Goal: Task Accomplishment & Management: Manage account settings

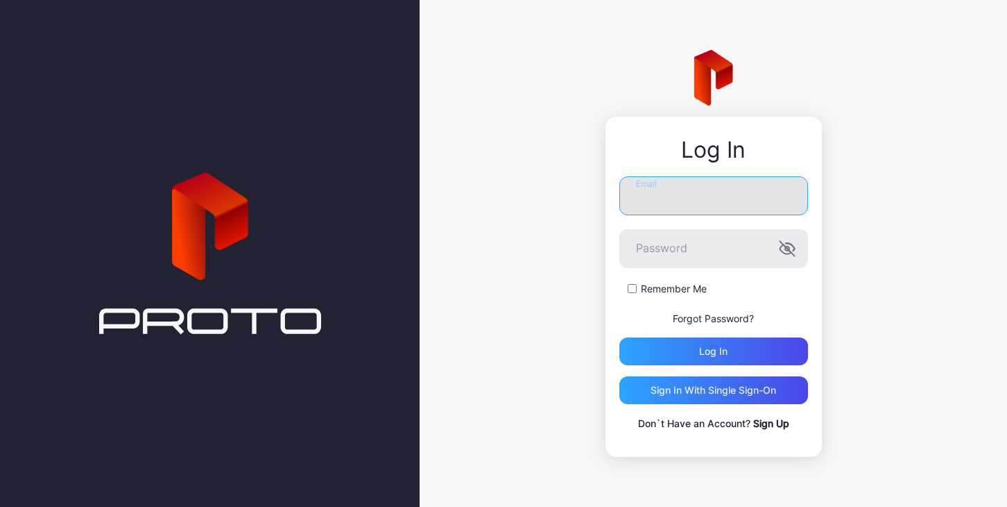
click at [683, 199] on input "Email" at bounding box center [714, 195] width 189 height 39
type input "**********"
click at [793, 248] on icon "button" at bounding box center [787, 248] width 17 height 17
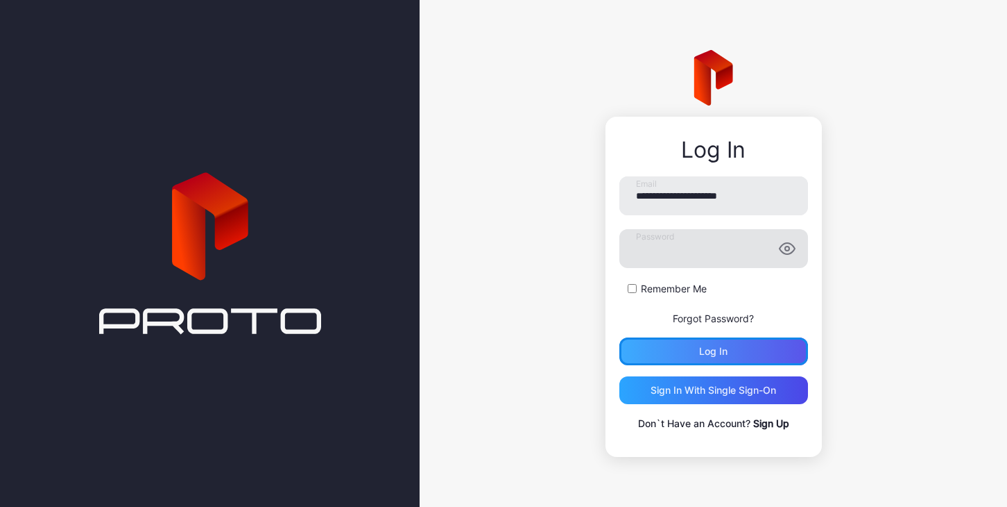
click at [718, 357] on div "Log in" at bounding box center [713, 351] width 28 height 11
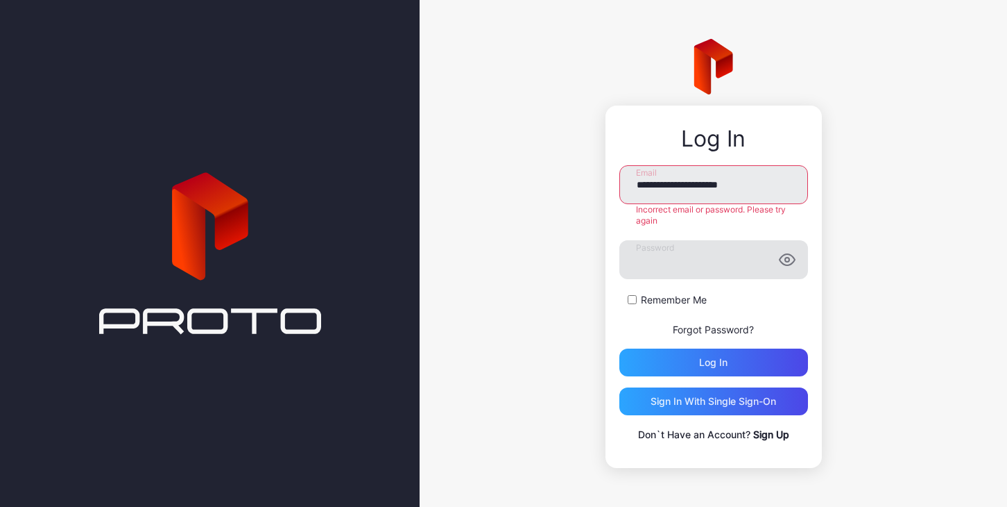
click at [790, 260] on icon "button" at bounding box center [787, 259] width 17 height 17
click at [730, 364] on div "Log in" at bounding box center [714, 362] width 189 height 28
click at [789, 262] on icon "button" at bounding box center [787, 260] width 15 height 15
click at [743, 359] on div "Log in" at bounding box center [714, 362] width 189 height 28
click at [748, 393] on div "Sign in With Single Sign-On" at bounding box center [714, 401] width 189 height 28
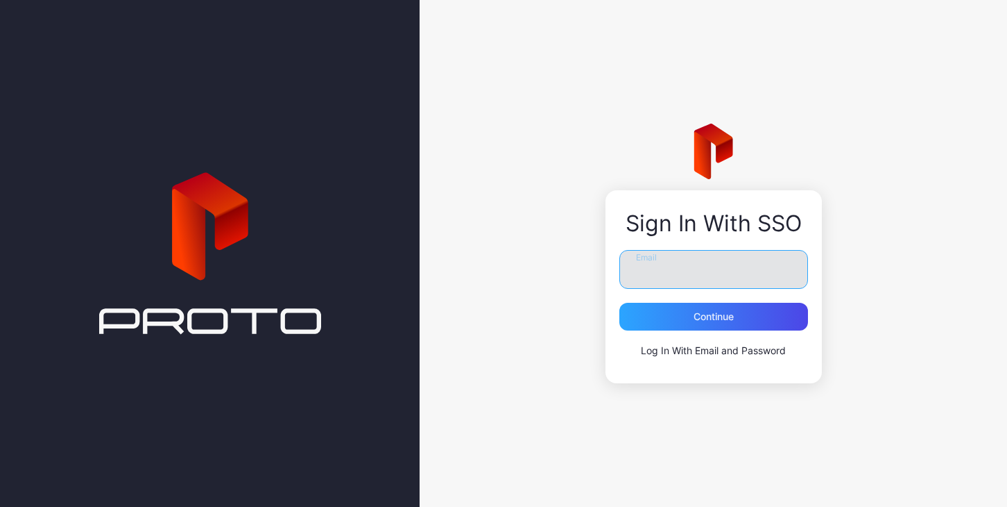
click at [720, 264] on input "Email" at bounding box center [714, 269] width 189 height 39
type input "**********"
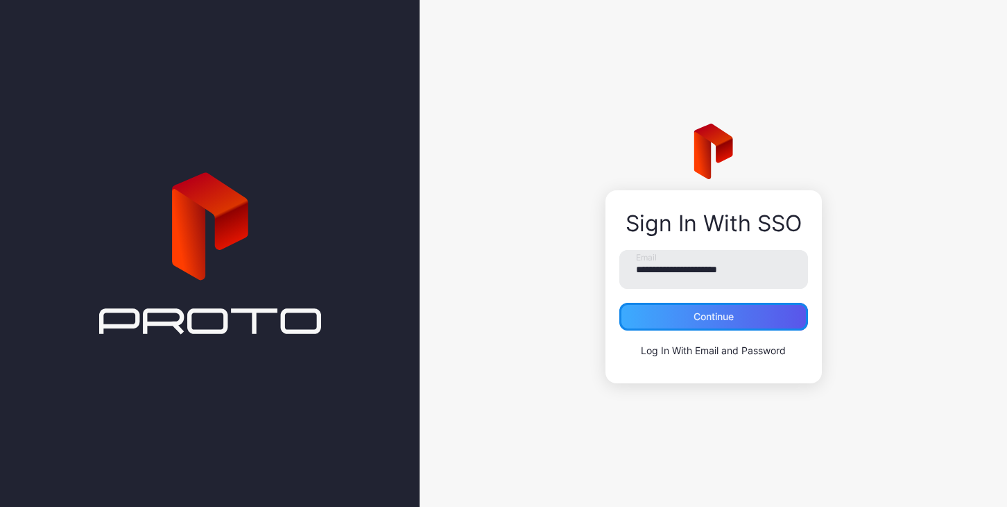
click at [735, 317] on div "Continue" at bounding box center [714, 317] width 189 height 28
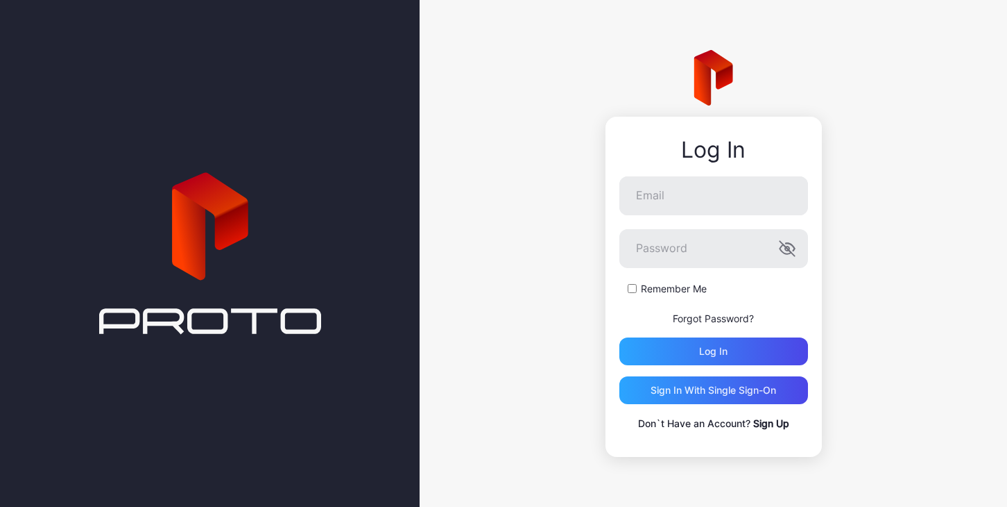
click at [713, 318] on link "Forgot Password?" at bounding box center [713, 318] width 81 height 12
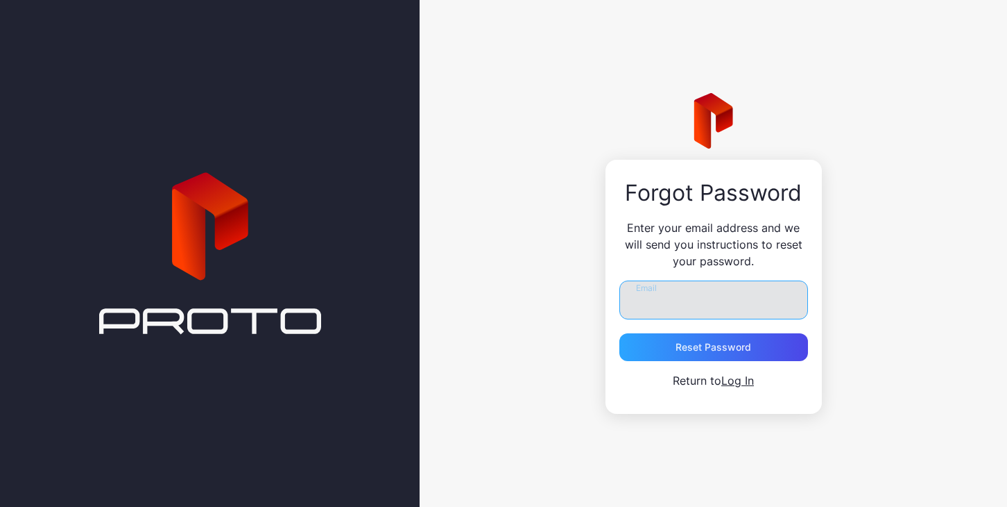
click at [701, 309] on input "Email" at bounding box center [714, 299] width 189 height 39
type input "**********"
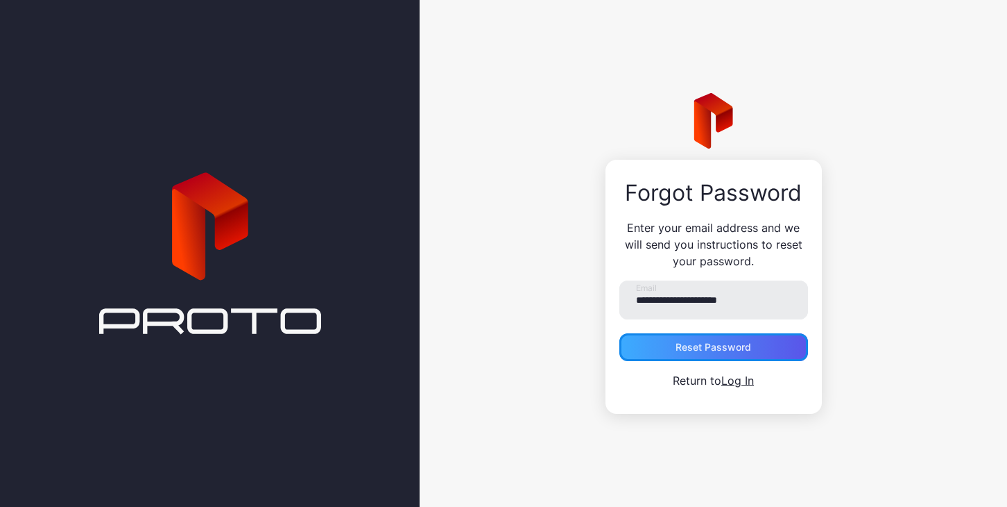
click at [715, 352] on div "Reset Password" at bounding box center [714, 346] width 76 height 11
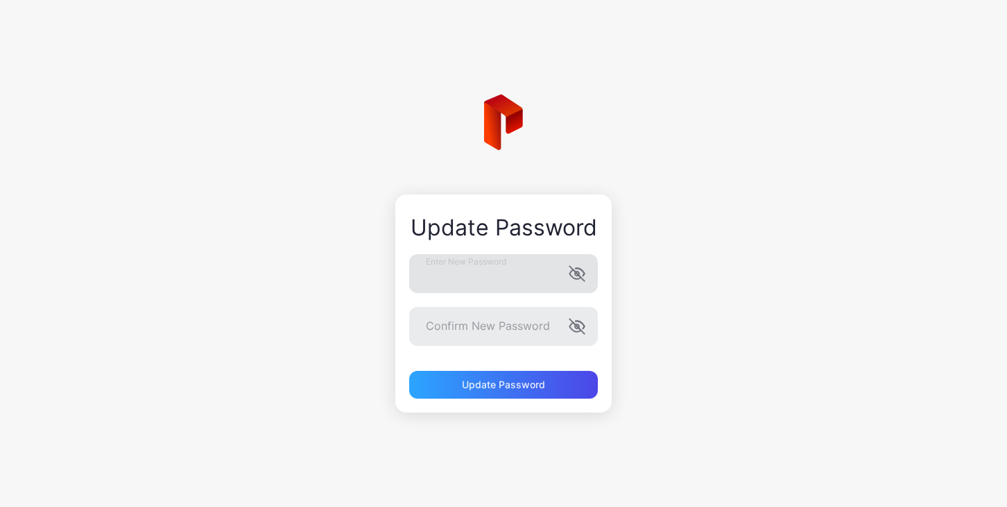
click at [574, 278] on icon "button" at bounding box center [575, 274] width 11 height 9
click at [461, 387] on div "Update Password" at bounding box center [503, 385] width 189 height 28
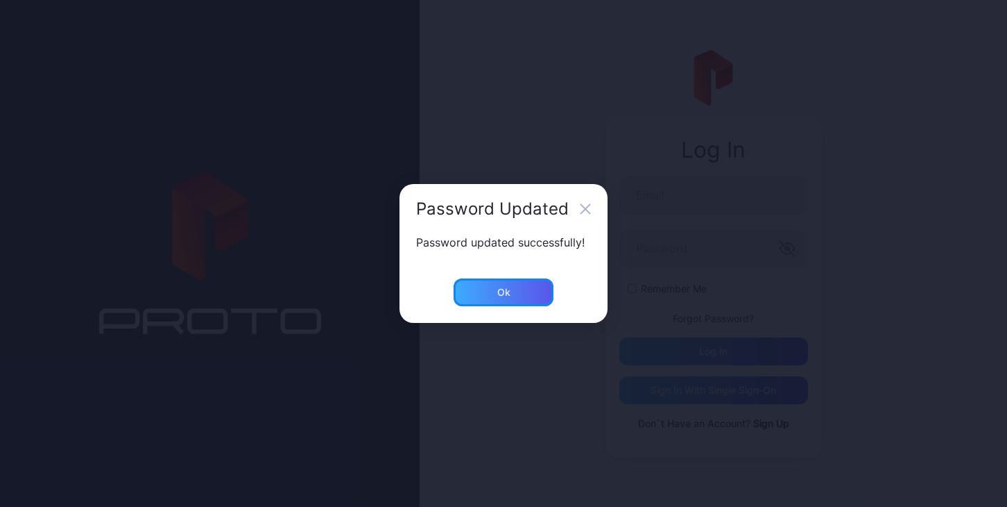
click at [508, 287] on div "Ok" at bounding box center [503, 292] width 13 height 11
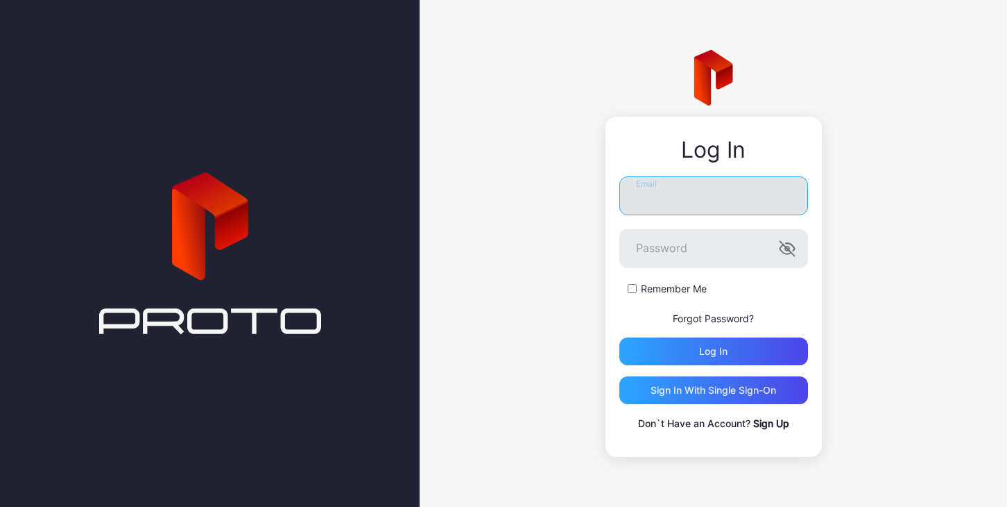
click at [690, 198] on input "Email" at bounding box center [714, 195] width 189 height 39
type input "**********"
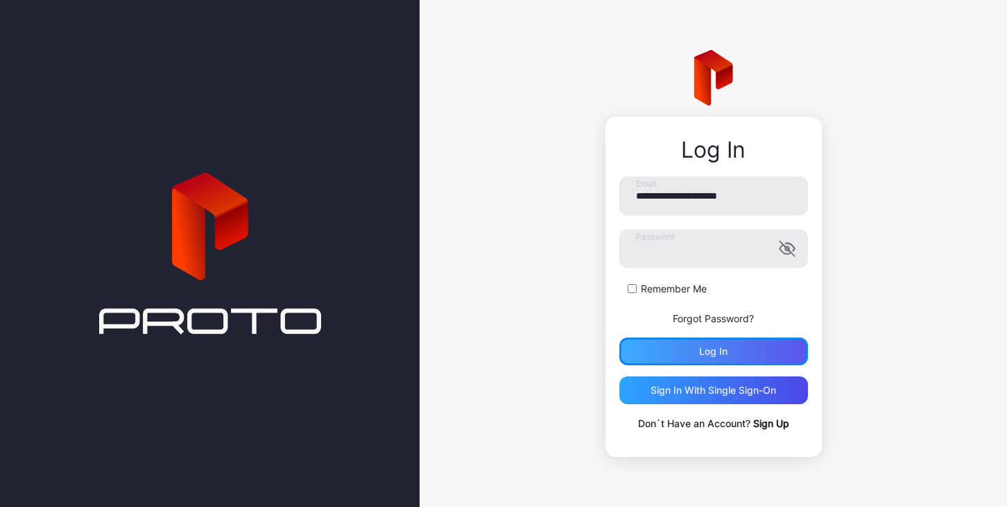
click at [680, 346] on div "Log in" at bounding box center [714, 351] width 189 height 28
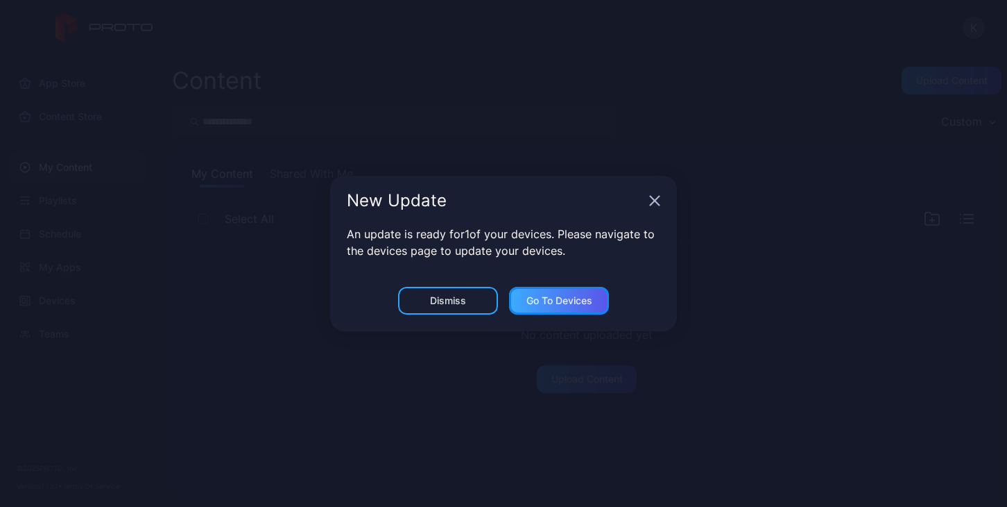
click at [546, 305] on div "Go to devices" at bounding box center [560, 300] width 66 height 11
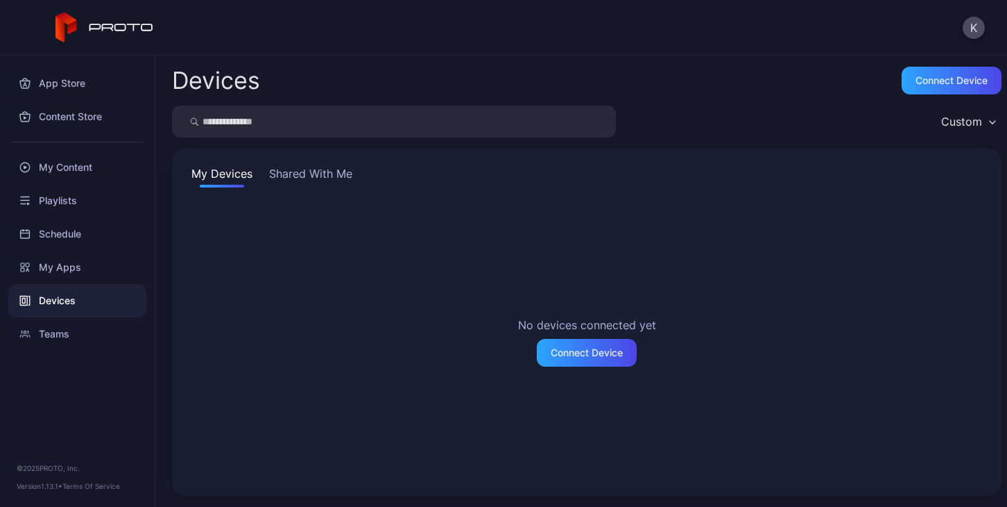
click at [295, 170] on button "Shared With Me" at bounding box center [310, 176] width 89 height 22
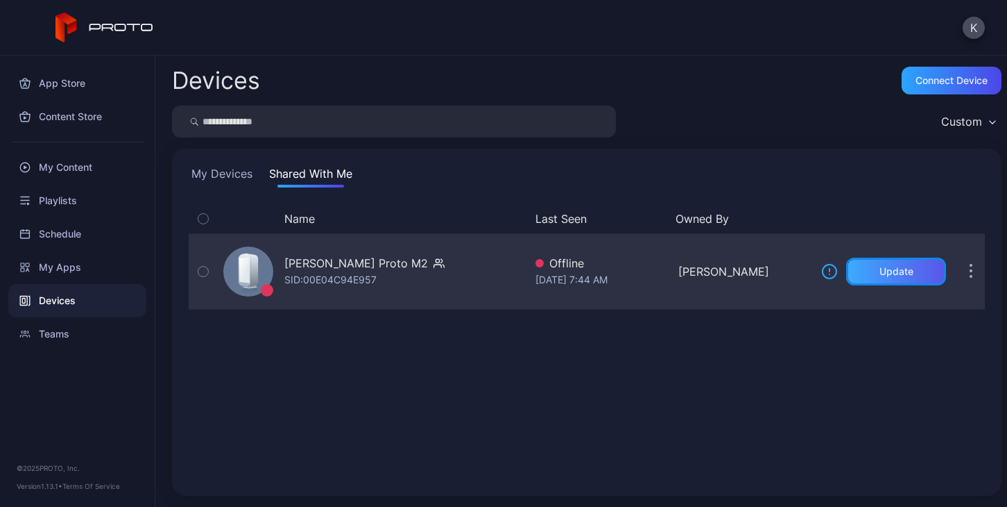
click at [903, 275] on div "Update" at bounding box center [896, 271] width 100 height 28
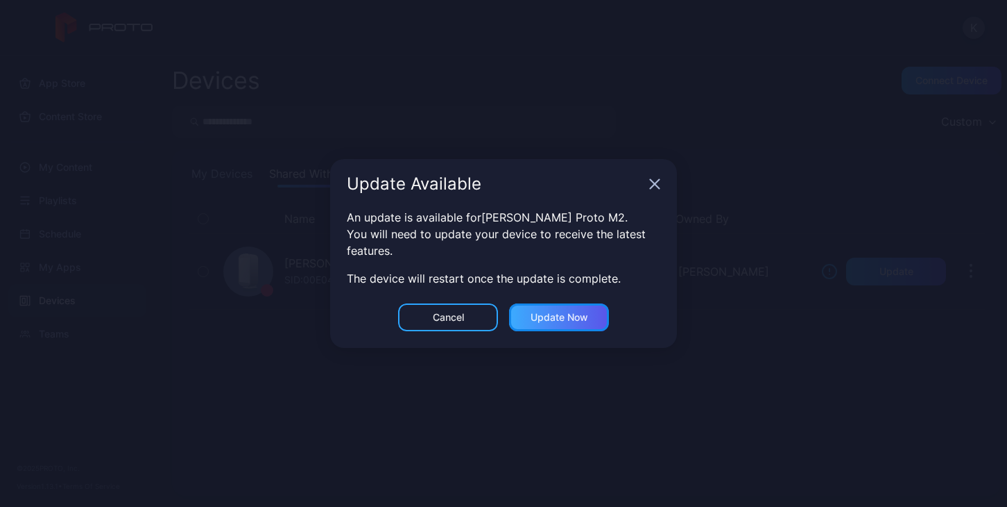
click at [572, 321] on div "Update now" at bounding box center [560, 317] width 58 height 11
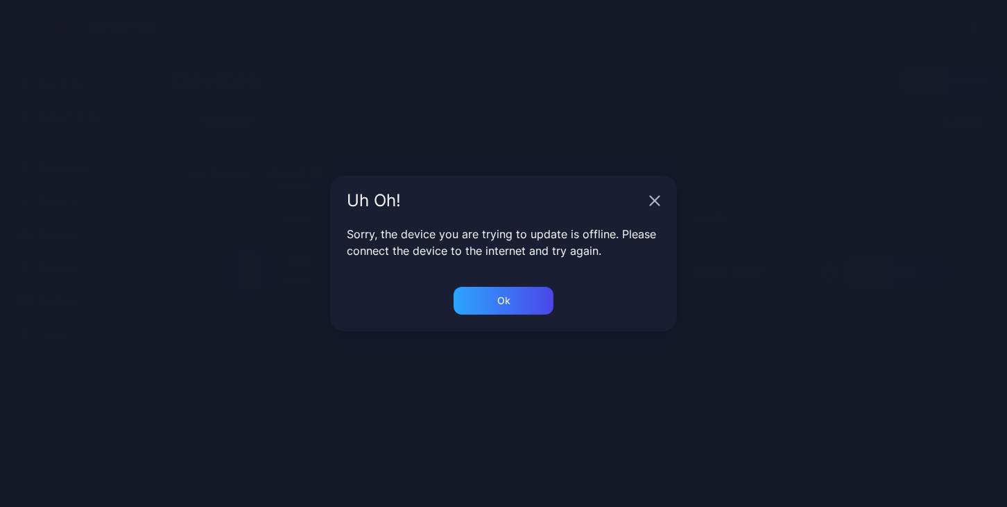
click at [657, 205] on icon "button" at bounding box center [654, 200] width 11 height 11
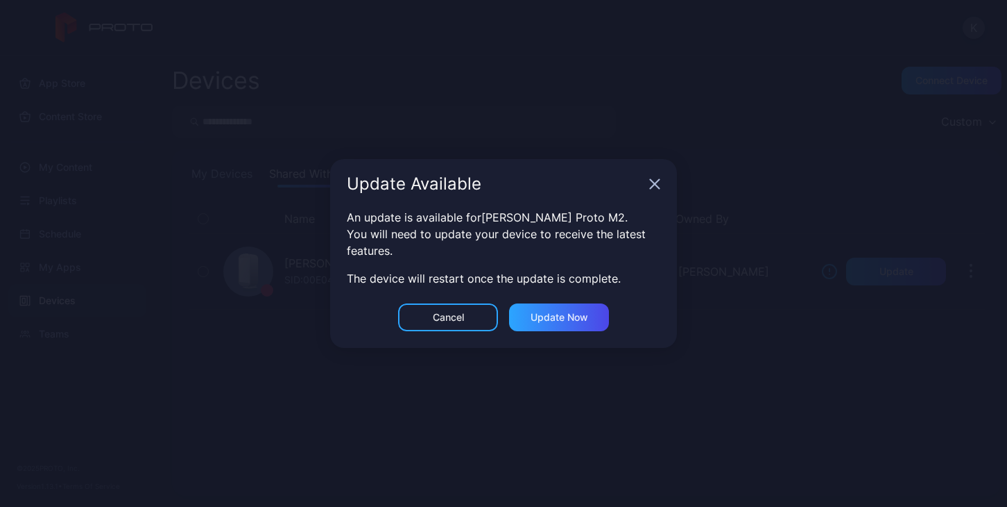
click at [652, 188] on icon "button" at bounding box center [654, 183] width 11 height 11
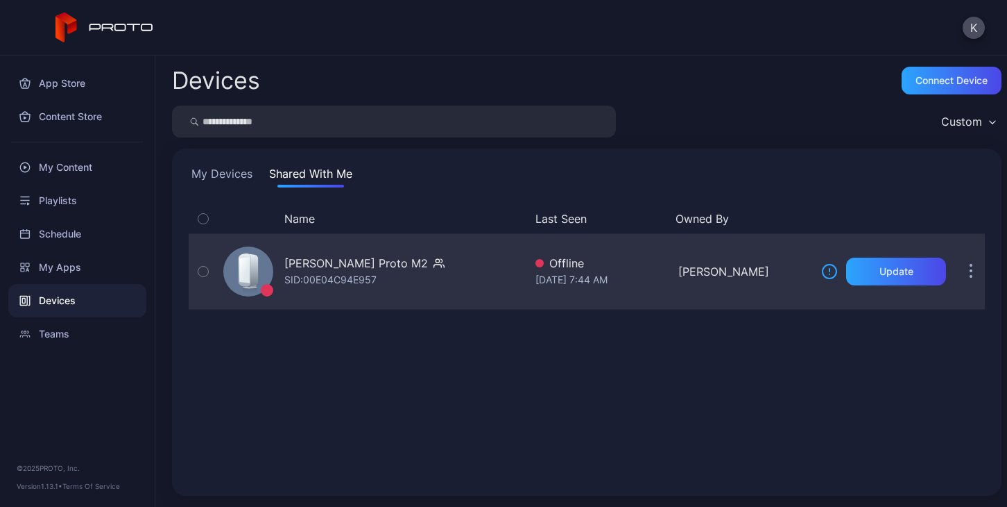
click at [394, 265] on div "Stephanie Trapani's Proto M2" at bounding box center [356, 263] width 144 height 17
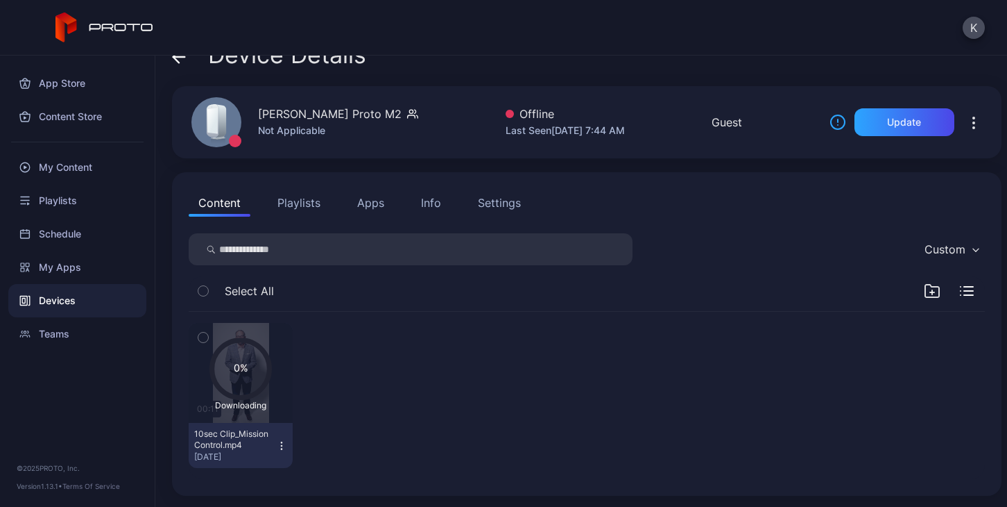
scroll to position [6, 0]
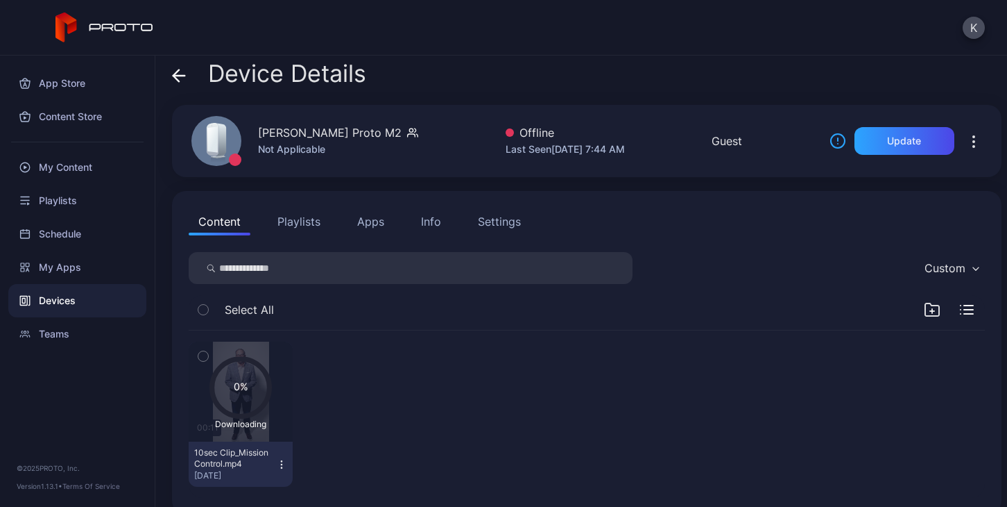
click at [301, 222] on button "Playlists" at bounding box center [299, 221] width 62 height 28
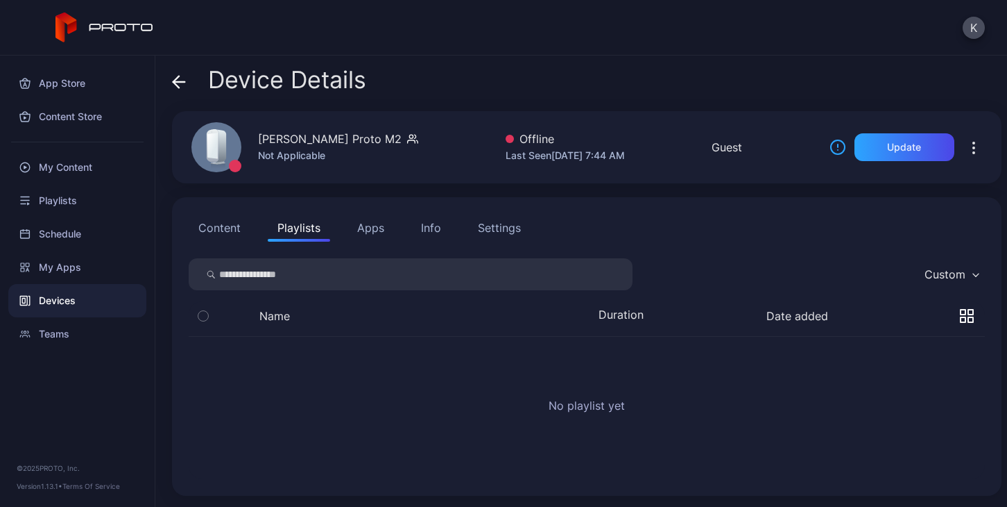
click at [371, 227] on button "Apps" at bounding box center [371, 228] width 46 height 28
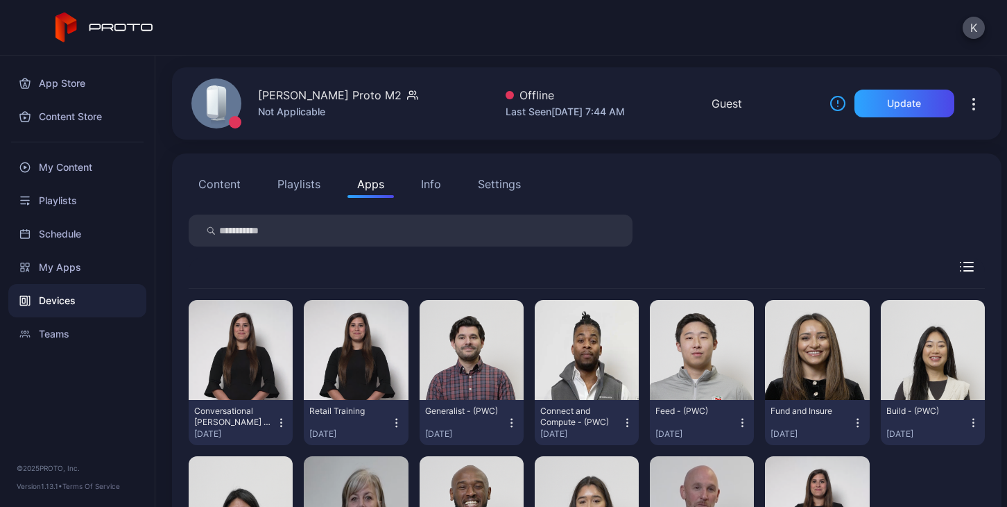
scroll to position [8, 0]
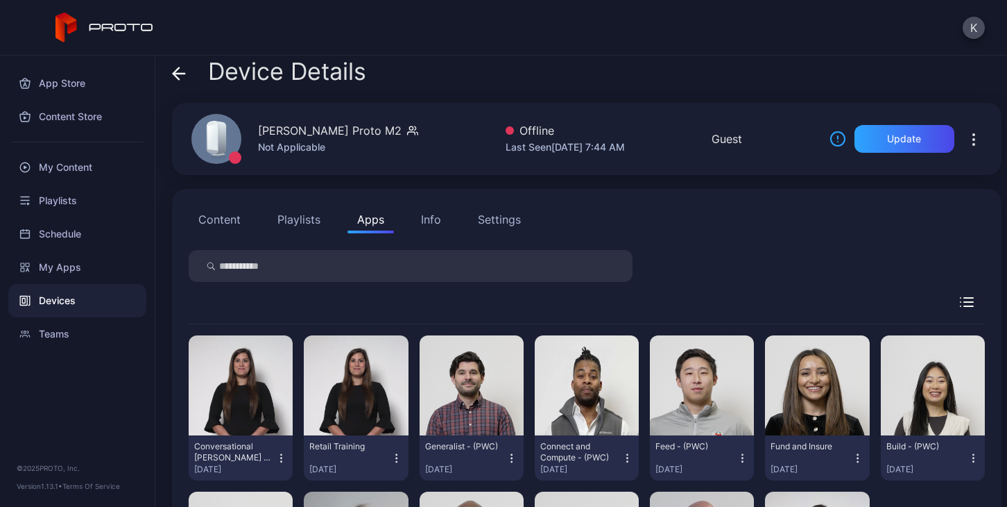
click at [427, 221] on div "Info" at bounding box center [431, 219] width 20 height 17
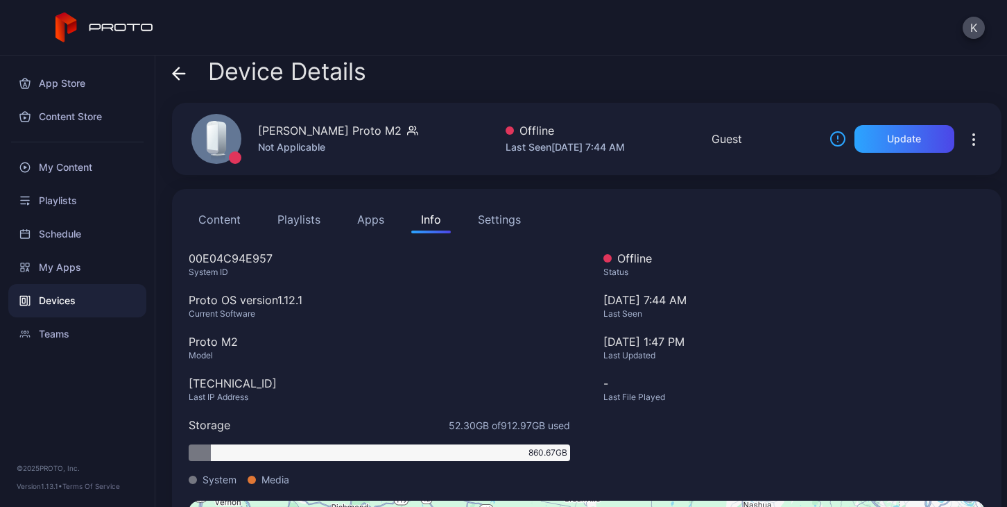
click at [505, 223] on div "Settings" at bounding box center [499, 219] width 43 height 17
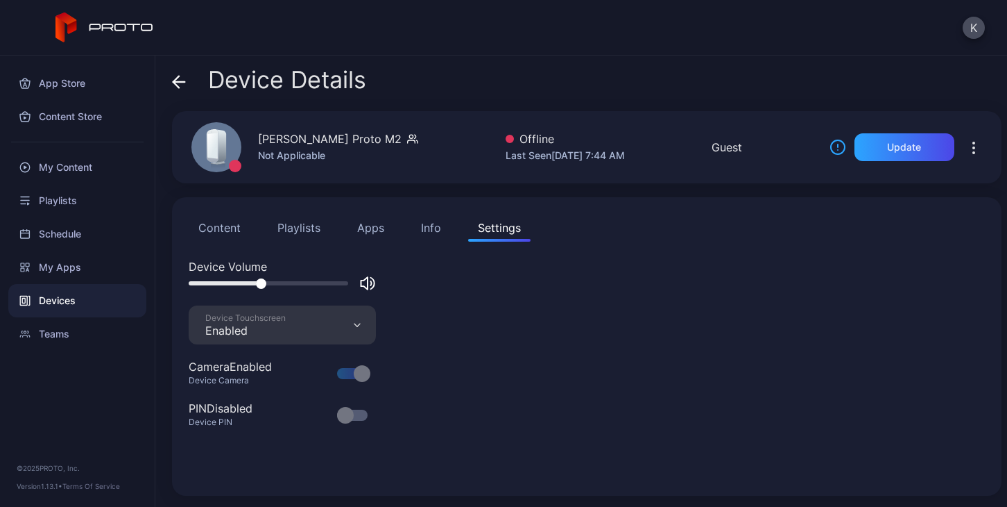
click at [302, 230] on button "Playlists" at bounding box center [299, 228] width 62 height 28
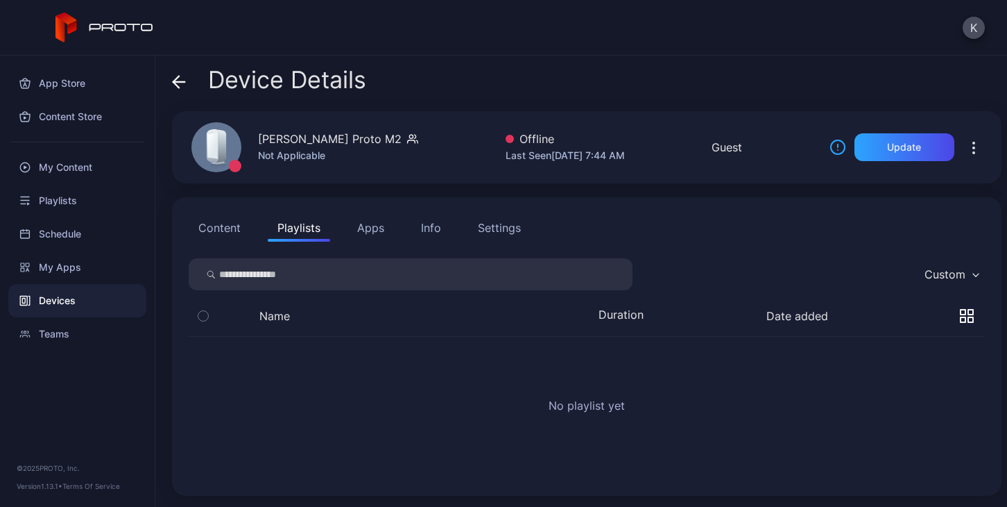
click at [210, 232] on button "Content" at bounding box center [220, 228] width 62 height 28
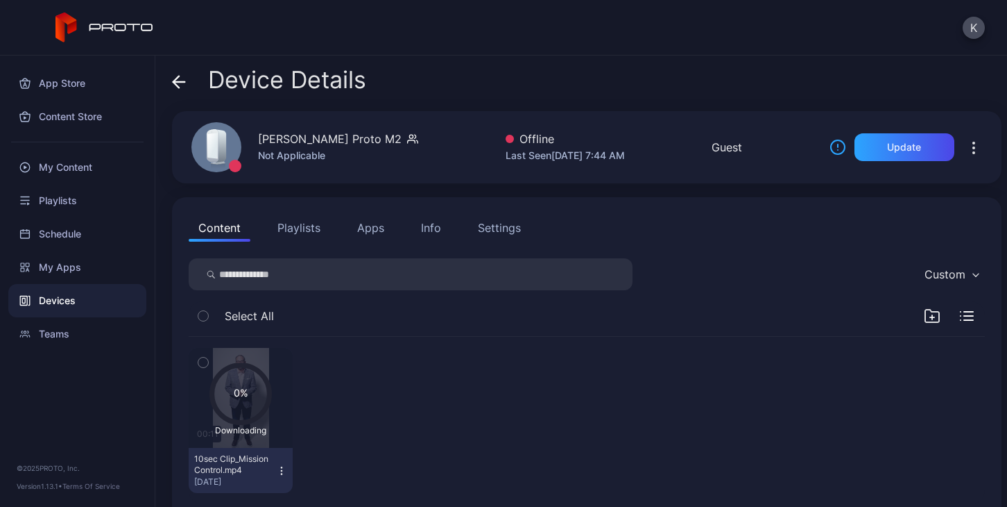
click at [933, 316] on icon "button" at bounding box center [933, 317] width 0 height 4
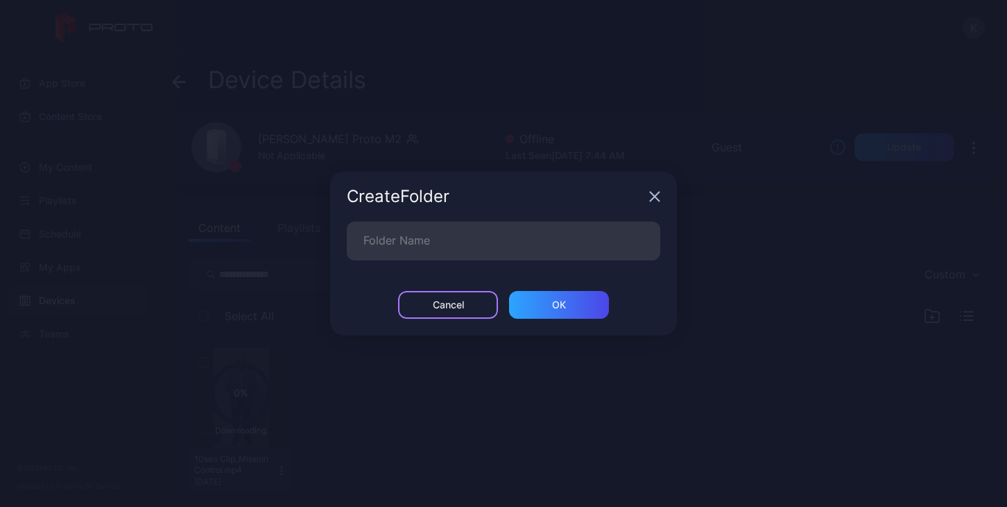
click at [468, 307] on div "Cancel" at bounding box center [448, 305] width 100 height 28
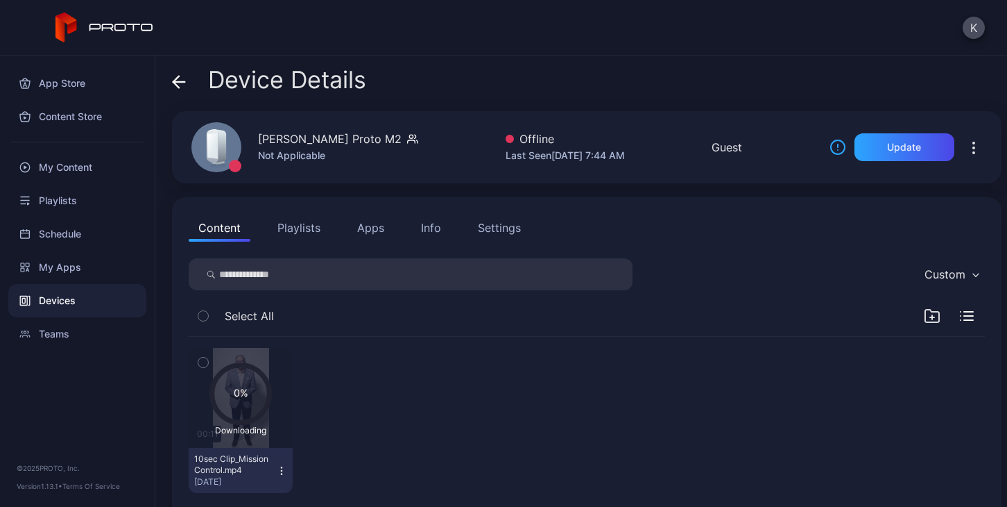
click at [283, 471] on icon "button" at bounding box center [281, 470] width 11 height 11
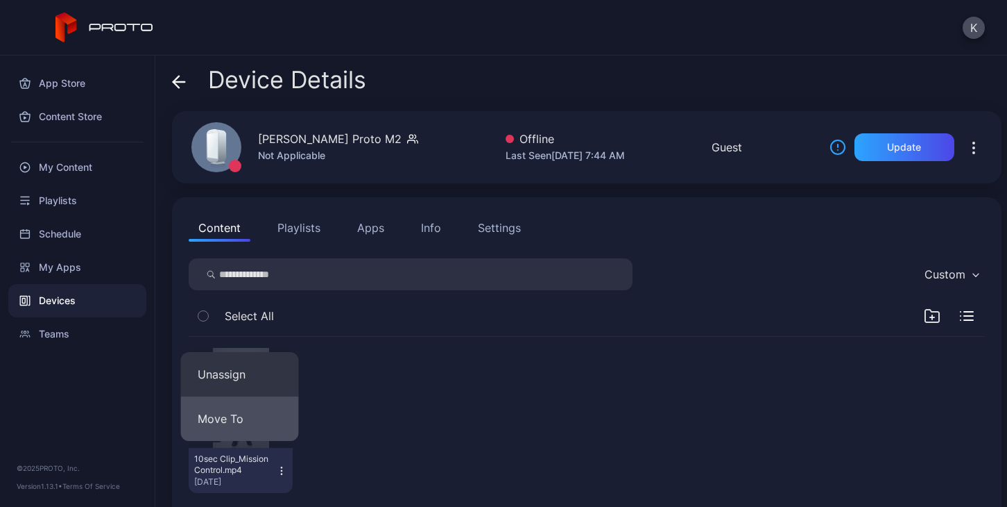
click at [256, 423] on button "Move To" at bounding box center [240, 418] width 118 height 44
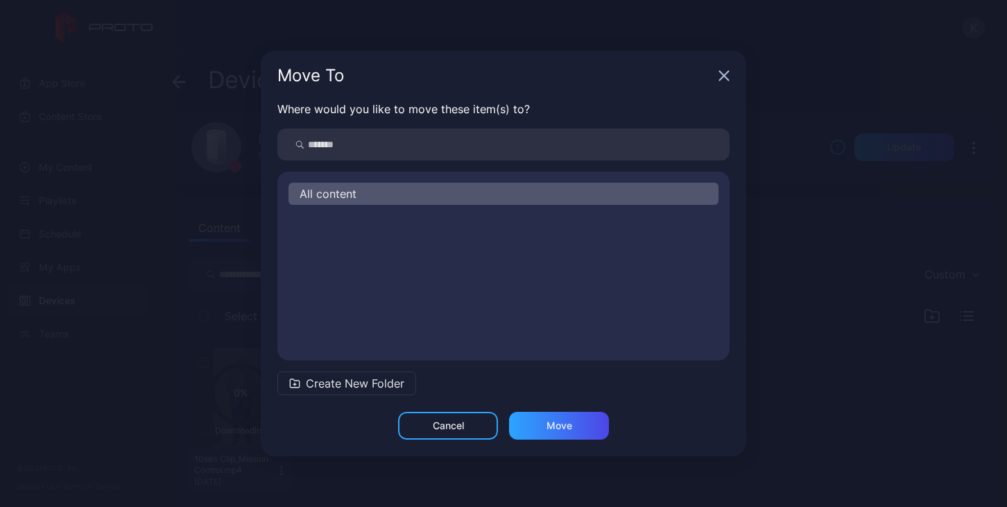
click at [294, 381] on icon "button" at bounding box center [294, 382] width 11 height 11
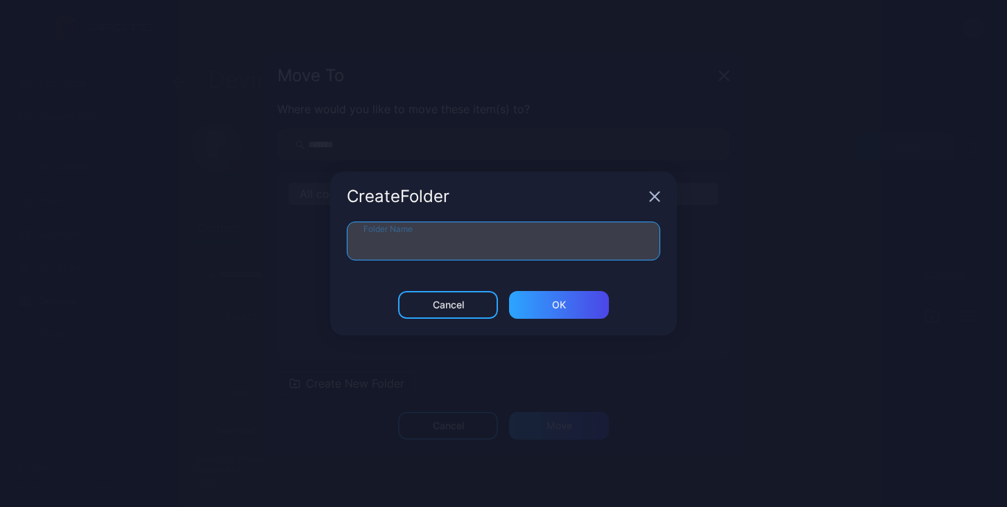
click at [468, 236] on input "Folder Name" at bounding box center [504, 240] width 314 height 39
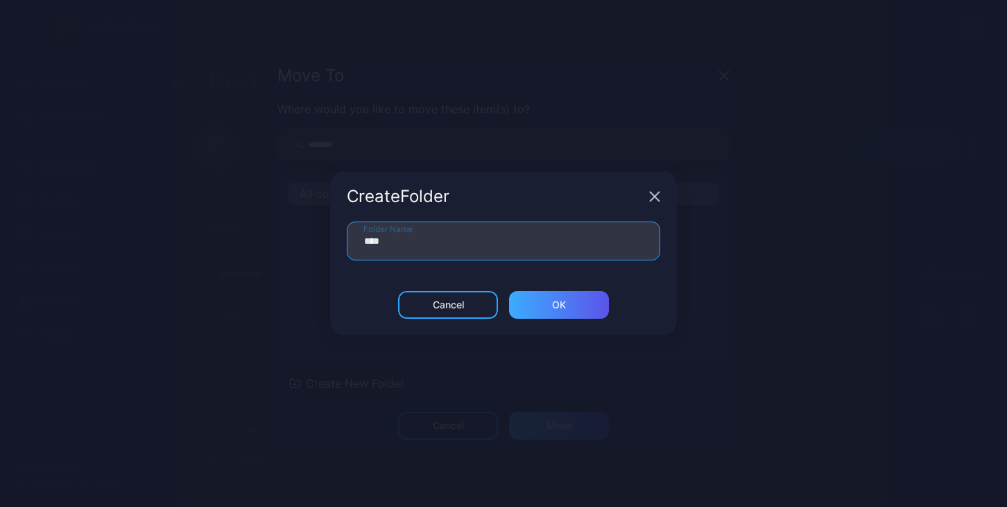
type input "****"
click at [538, 303] on div "ОК" at bounding box center [559, 305] width 100 height 28
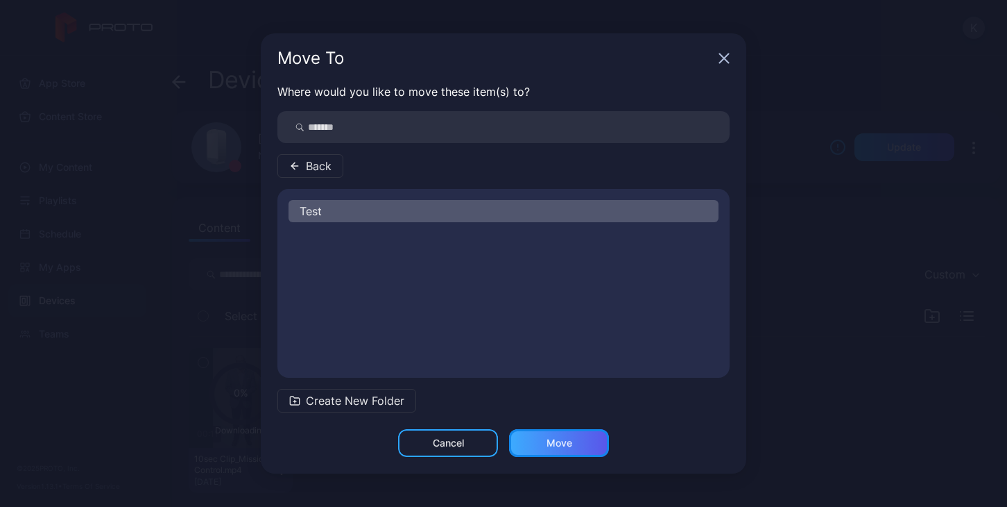
click at [561, 447] on div "Move" at bounding box center [560, 442] width 26 height 11
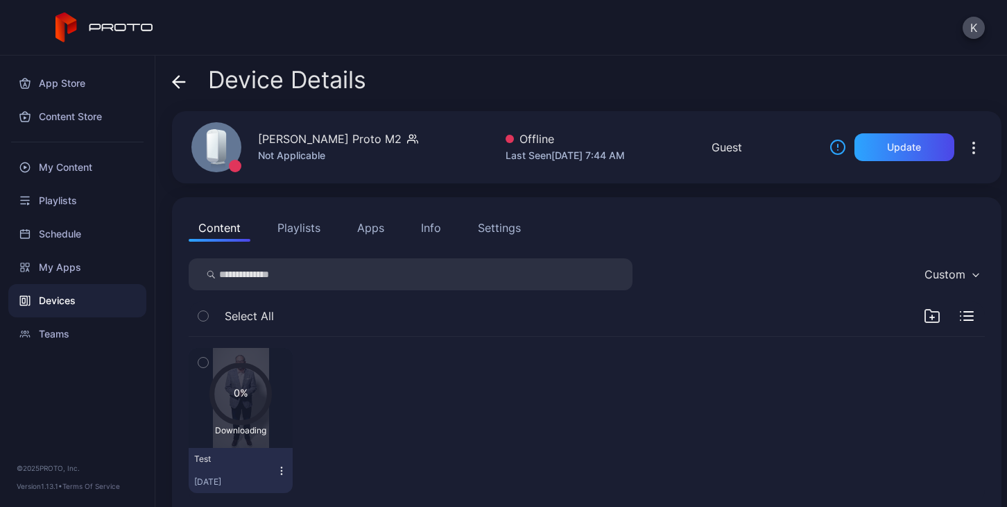
click at [229, 229] on button "Content" at bounding box center [220, 228] width 62 height 28
click at [260, 280] on input "search" at bounding box center [411, 274] width 444 height 32
click at [927, 273] on div "Custom" at bounding box center [945, 274] width 41 height 14
click at [301, 229] on button "Playlists" at bounding box center [299, 228] width 62 height 28
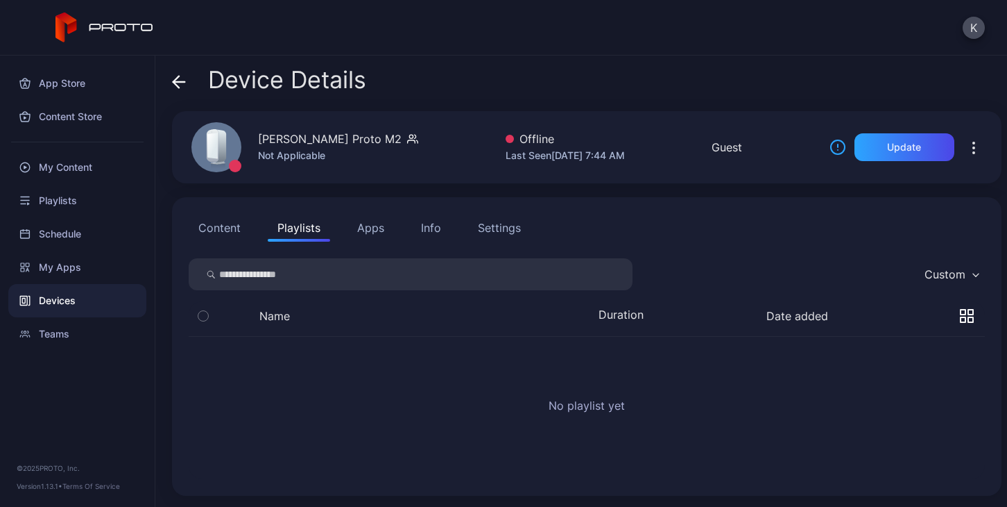
click at [372, 223] on button "Apps" at bounding box center [371, 228] width 46 height 28
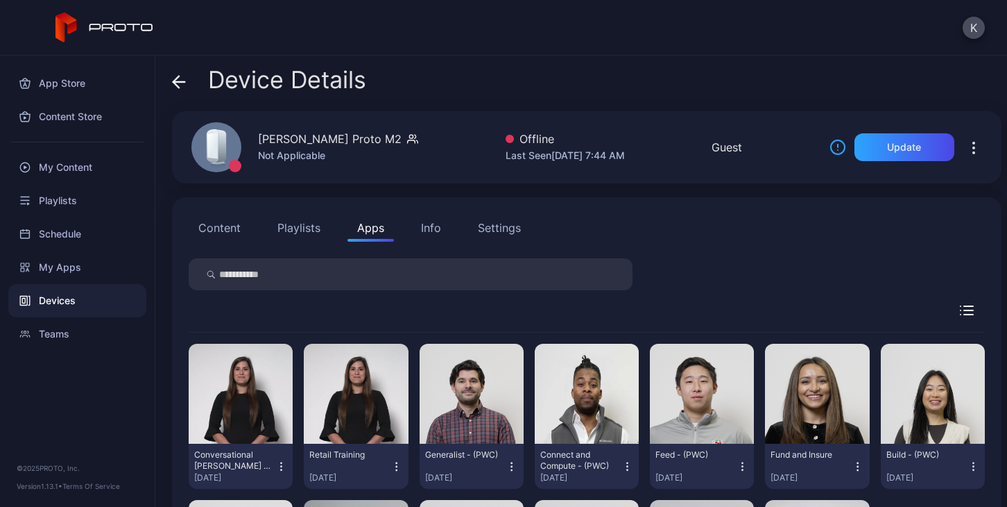
click at [425, 229] on div "Info" at bounding box center [431, 227] width 20 height 17
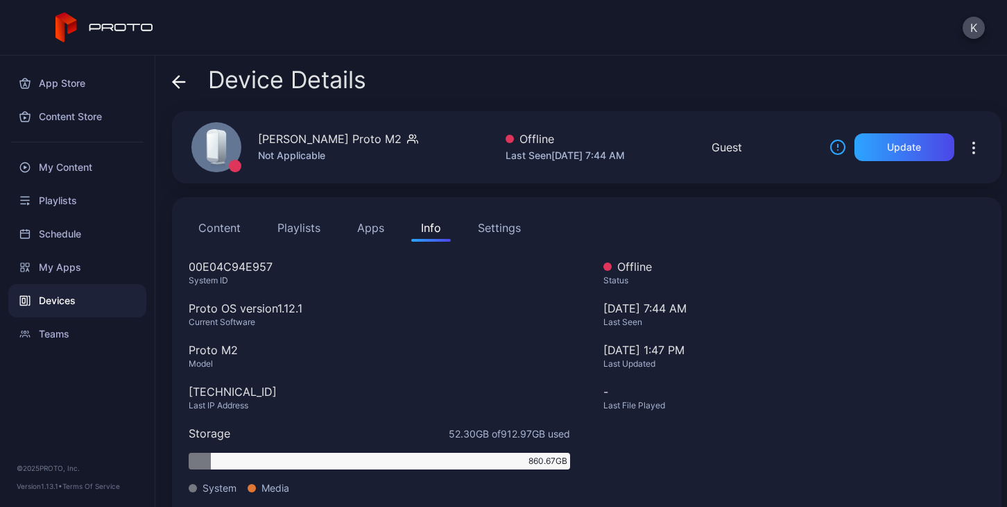
click at [513, 232] on div "Settings" at bounding box center [499, 227] width 43 height 17
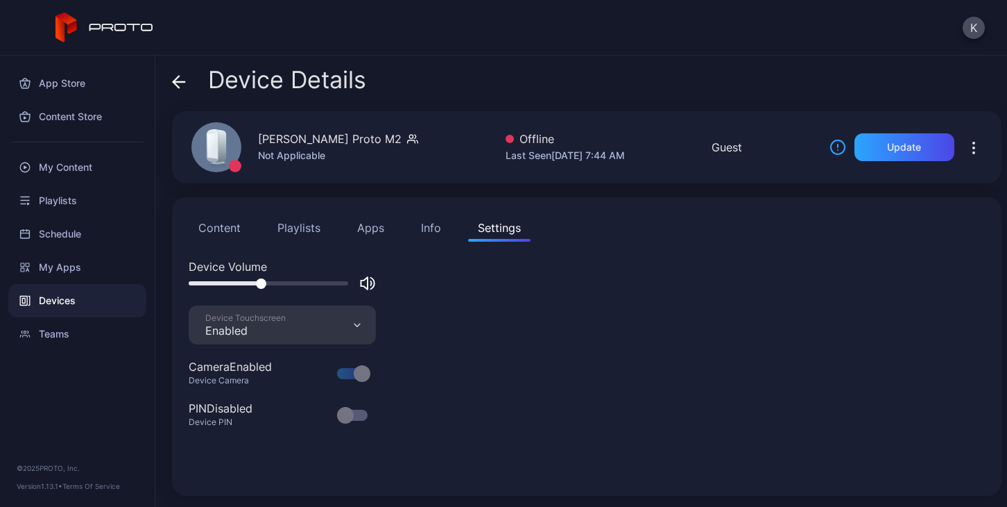
click at [966, 151] on icon "button" at bounding box center [974, 147] width 17 height 17
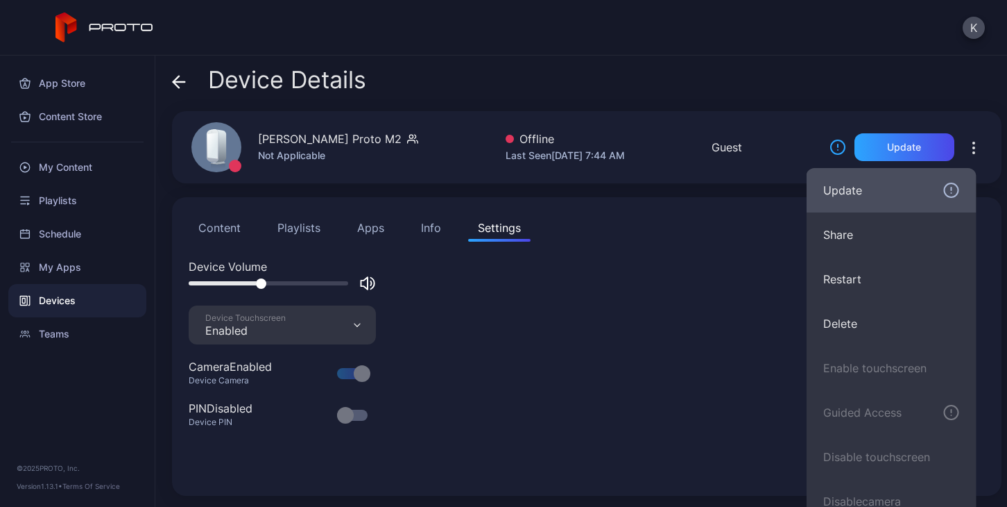
click at [852, 198] on button "Update" at bounding box center [892, 190] width 170 height 44
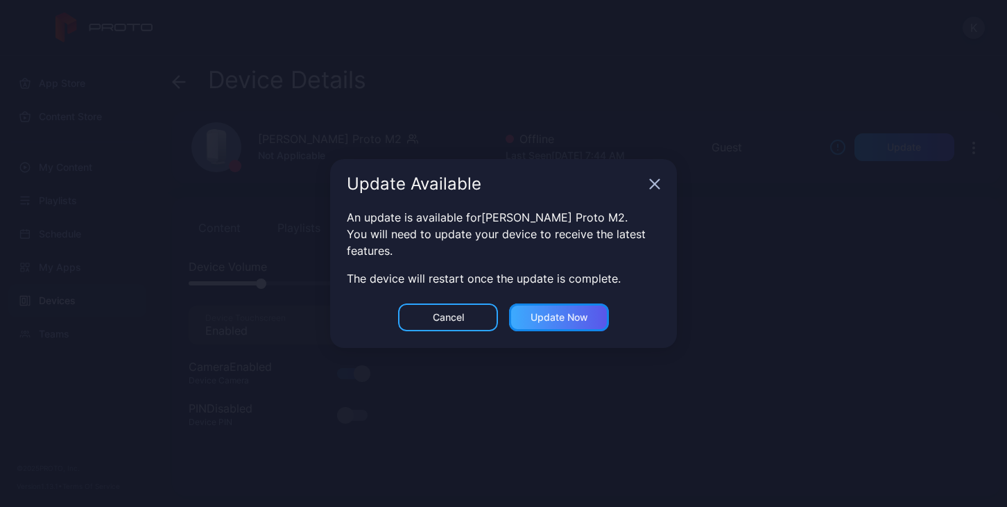
click at [579, 314] on div "Update now" at bounding box center [560, 317] width 58 height 11
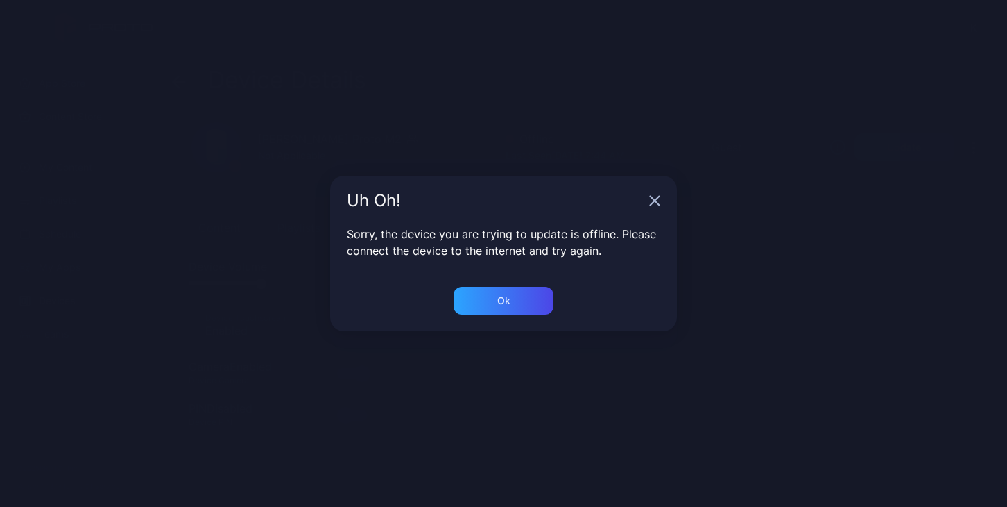
click at [654, 200] on icon "button" at bounding box center [655, 200] width 9 height 9
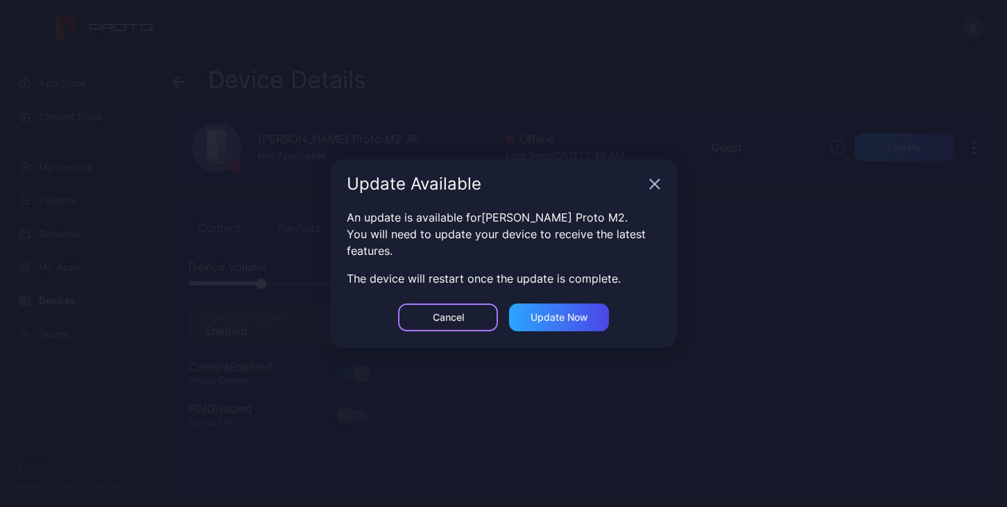
click at [475, 311] on div "Cancel" at bounding box center [448, 317] width 100 height 28
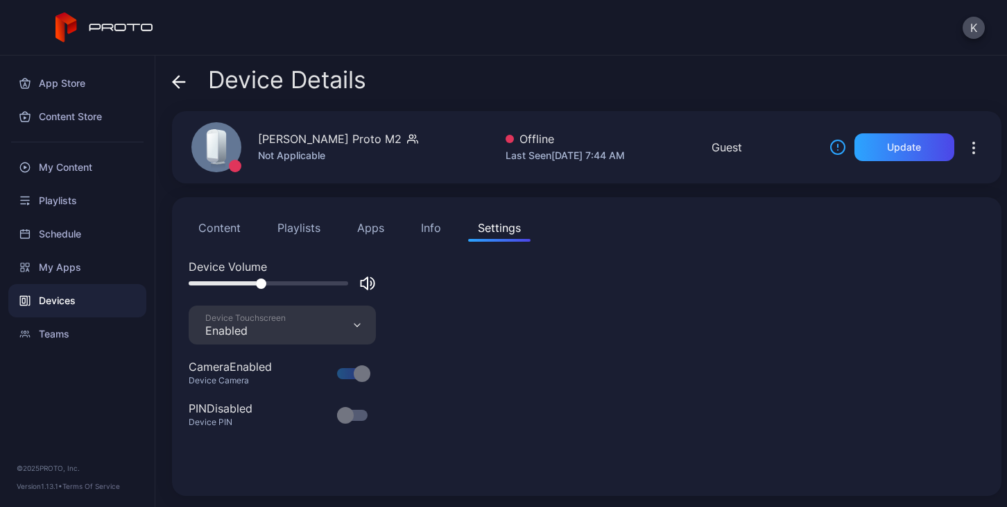
click at [966, 152] on icon "button" at bounding box center [974, 147] width 17 height 17
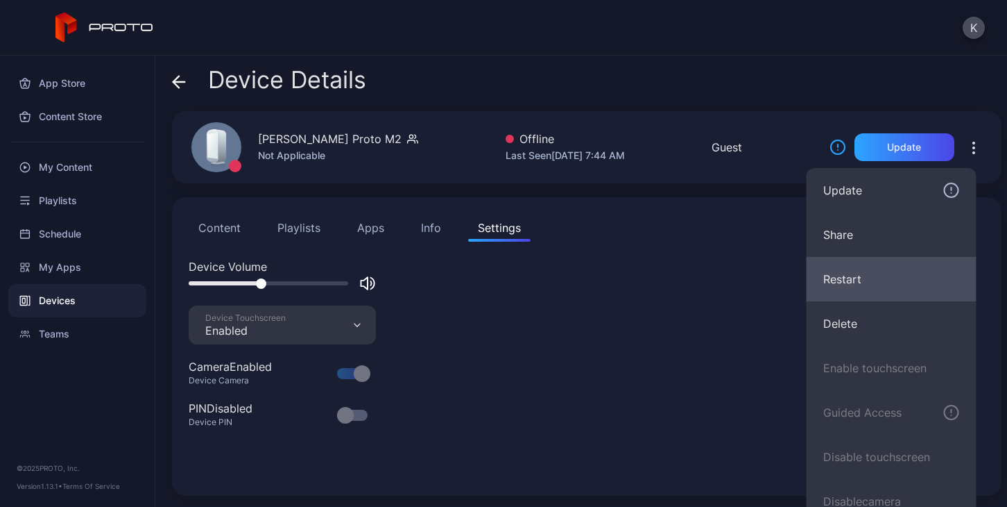
click at [925, 267] on button "Restart" at bounding box center [892, 279] width 170 height 44
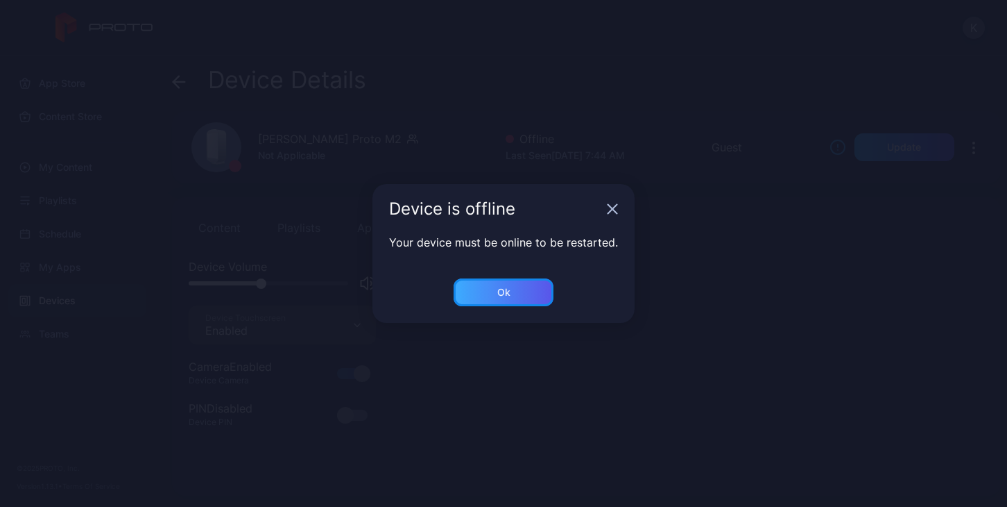
click at [521, 288] on div "Ok" at bounding box center [504, 292] width 100 height 28
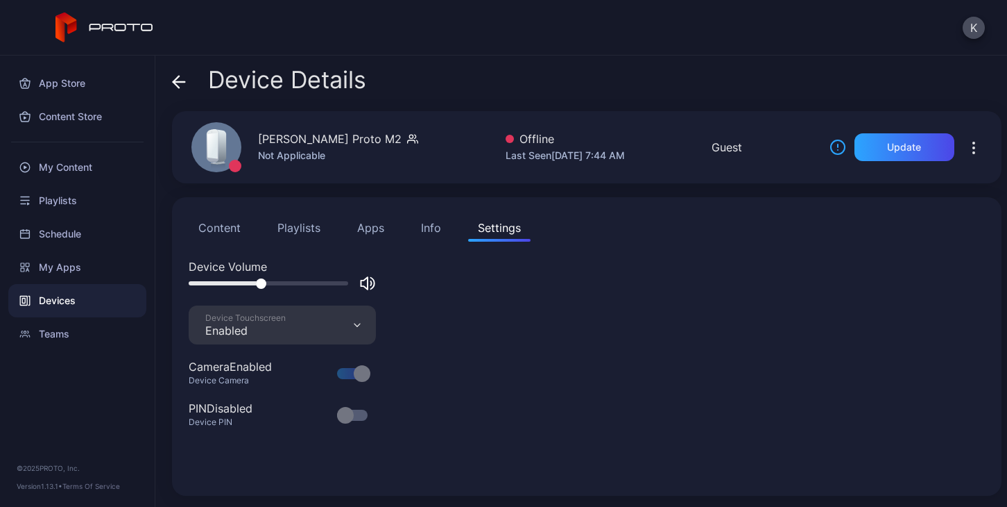
click at [973, 148] on icon "button" at bounding box center [973, 147] width 1 height 1
click at [693, 305] on div "Device Volume Device Touchscreen Enabled Camera Enabled Device Camera PIN Disab…" at bounding box center [587, 368] width 797 height 221
click at [307, 230] on button "Playlists" at bounding box center [299, 228] width 62 height 28
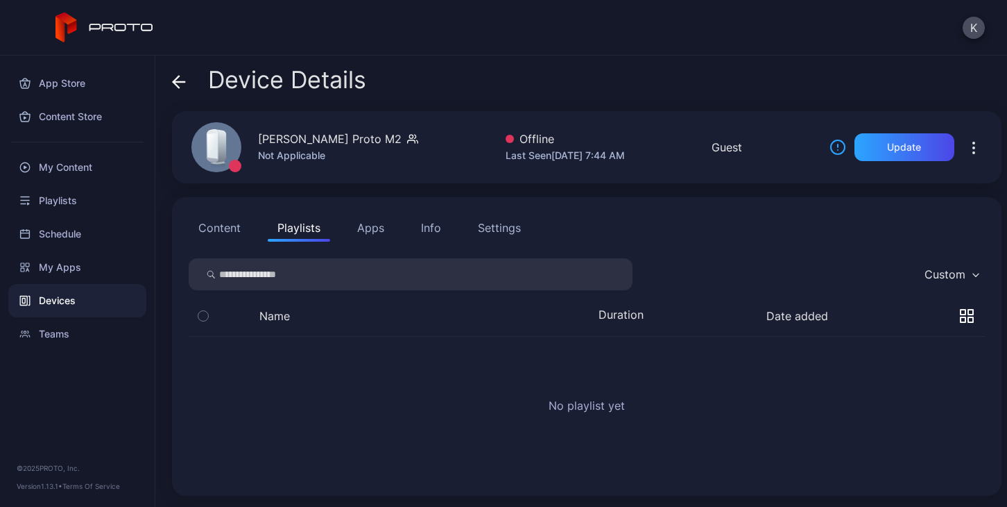
click at [426, 227] on div "Info" at bounding box center [431, 227] width 20 height 17
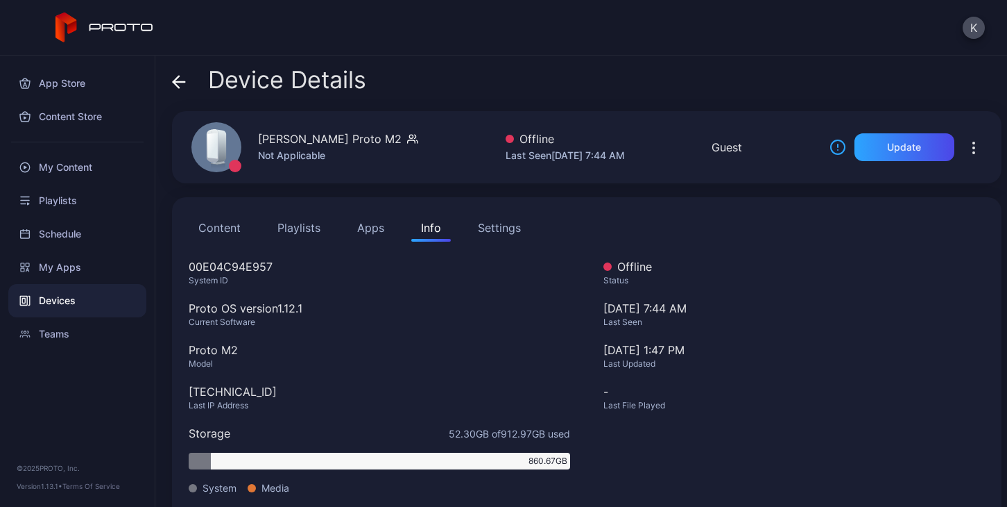
click at [511, 229] on div "Settings" at bounding box center [499, 227] width 43 height 17
